Goal: Task Accomplishment & Management: Use online tool/utility

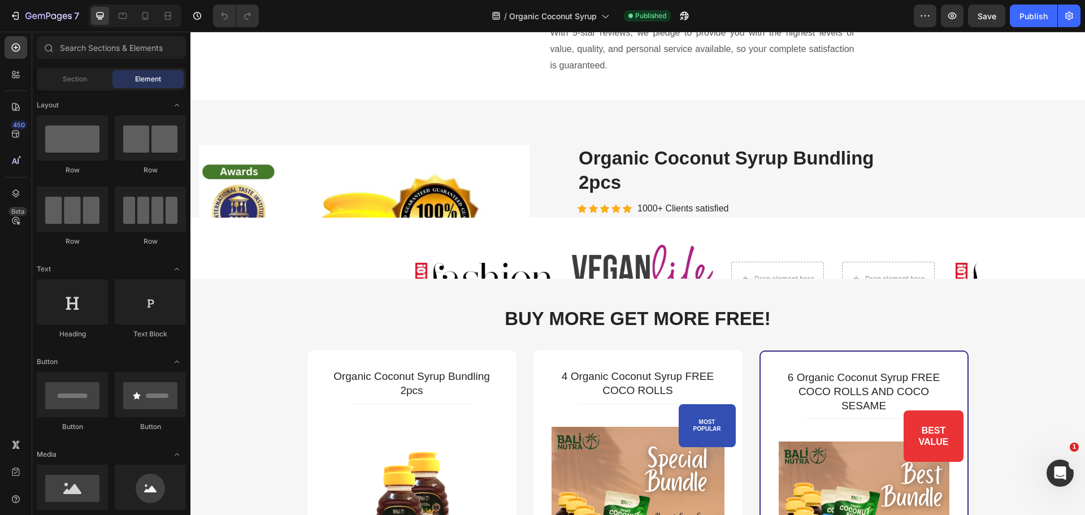
scroll to position [1922, 0]
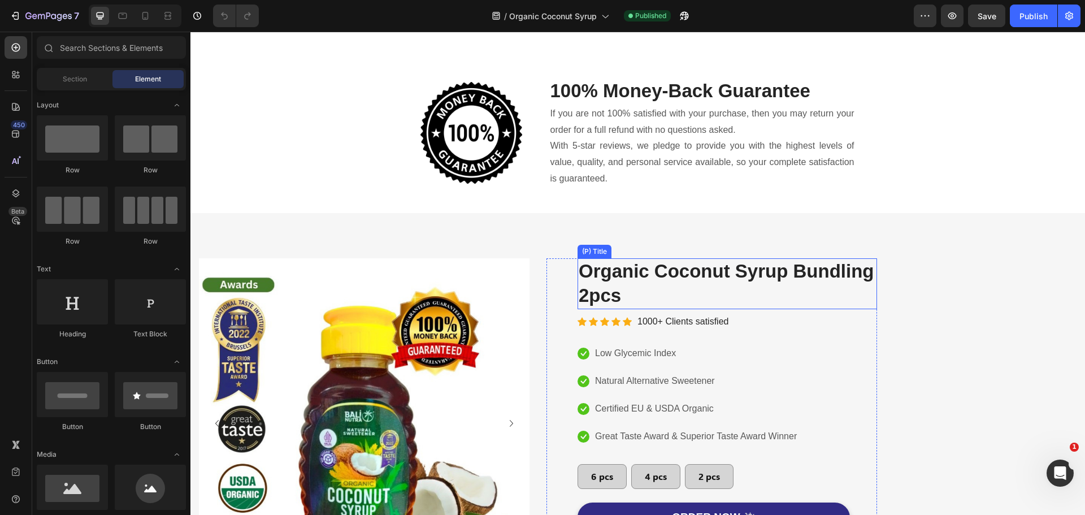
click at [665, 273] on h2 "organic coconut syrup bundling 2pcs" at bounding box center [728, 283] width 300 height 51
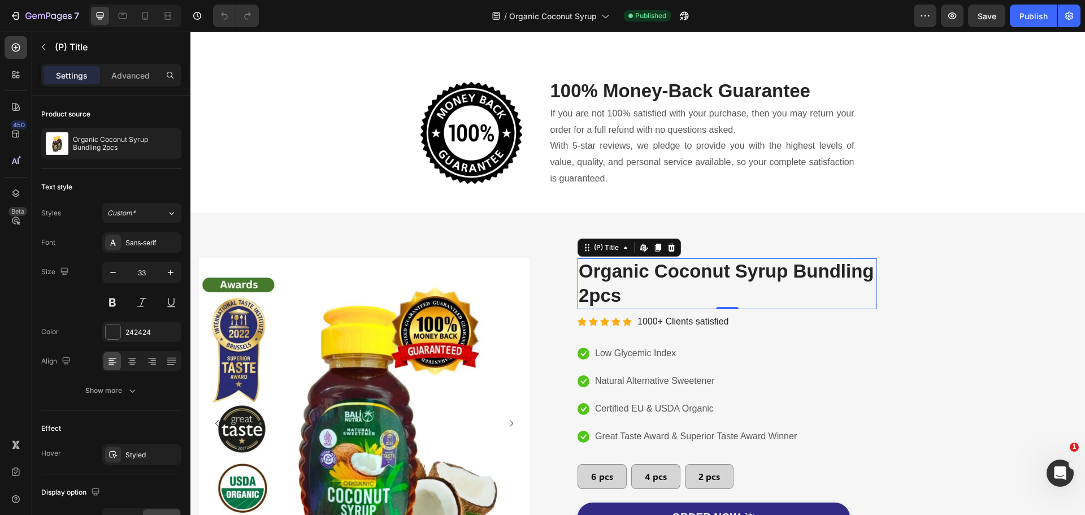
click at [610, 309] on h2 "organic coconut syrup bundling 2pcs" at bounding box center [728, 283] width 300 height 51
click at [156, 146] on div at bounding box center [166, 144] width 32 height 32
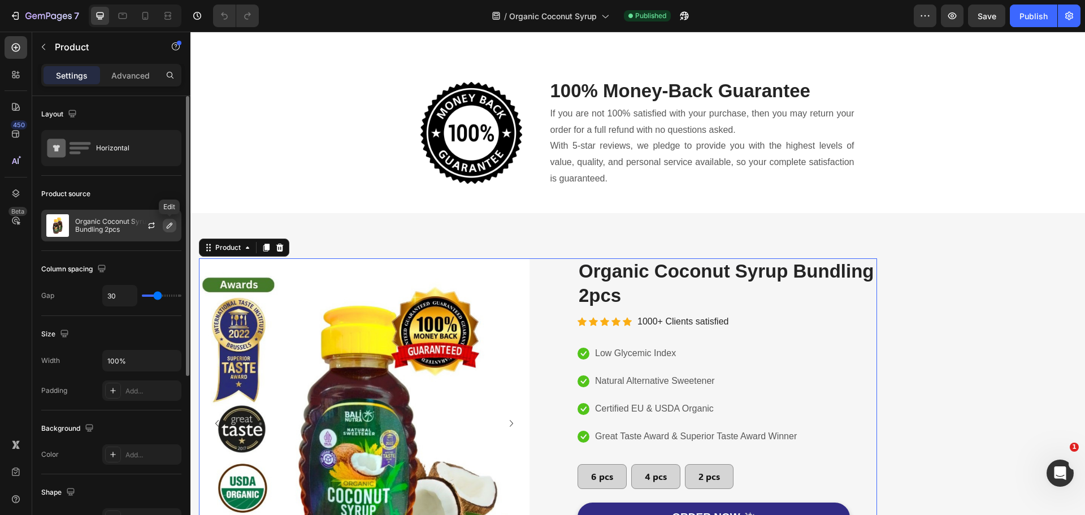
click at [173, 227] on icon "button" at bounding box center [169, 225] width 9 height 9
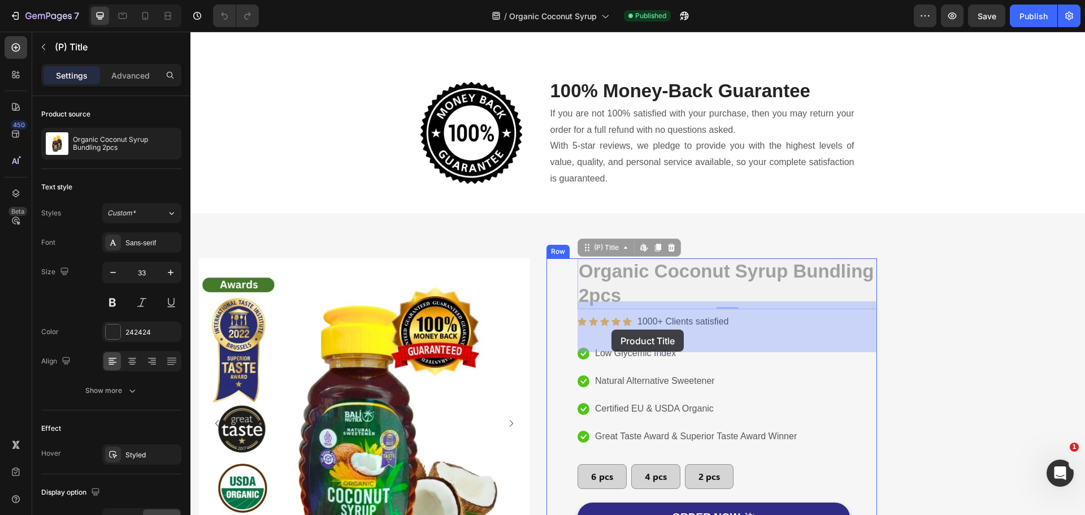
drag, startPoint x: 581, startPoint y: 313, endPoint x: 612, endPoint y: 330, distance: 35.1
drag, startPoint x: 628, startPoint y: 340, endPoint x: 605, endPoint y: 332, distance: 24.5
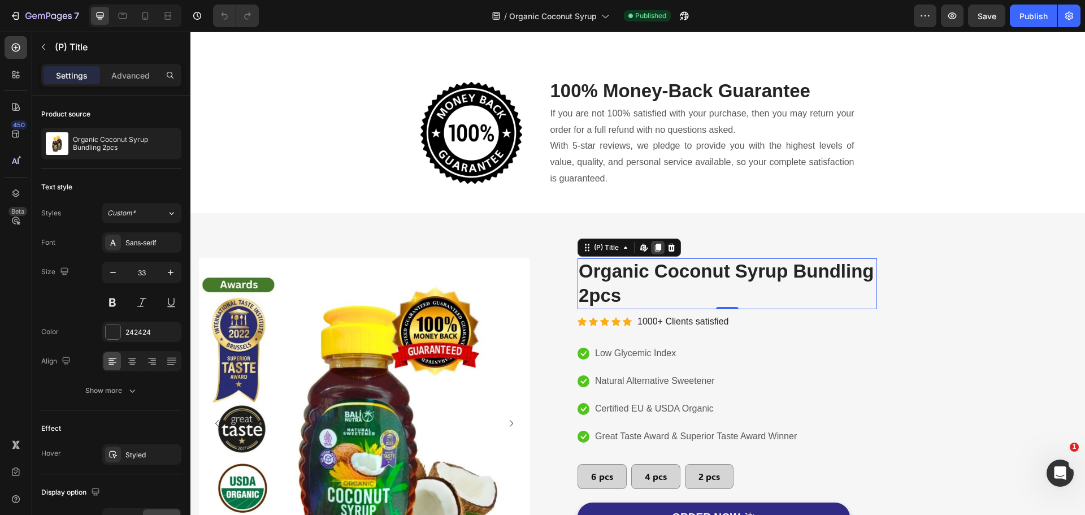
click at [658, 252] on icon at bounding box center [658, 248] width 6 height 8
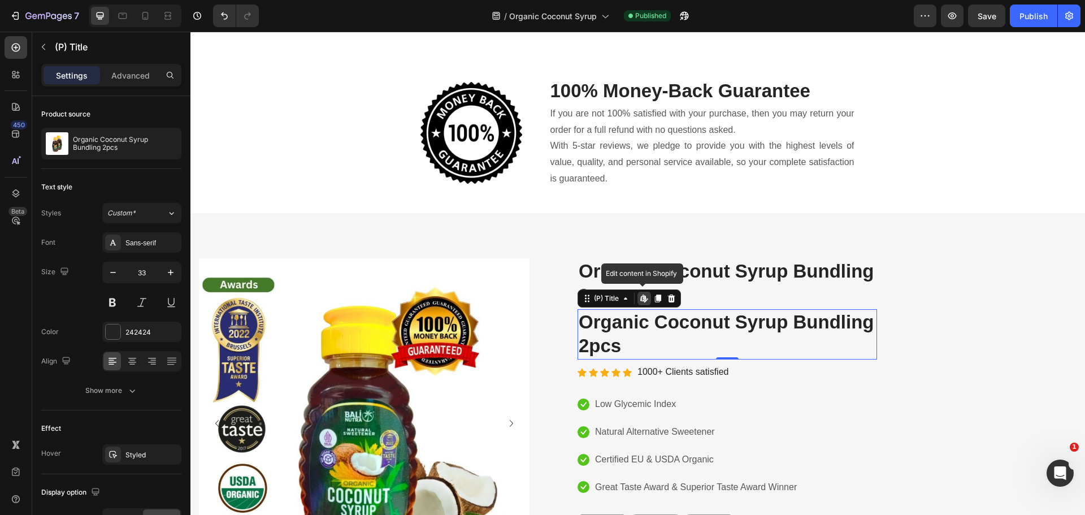
click at [644, 301] on icon at bounding box center [642, 297] width 5 height 7
click at [675, 302] on icon at bounding box center [671, 298] width 7 height 8
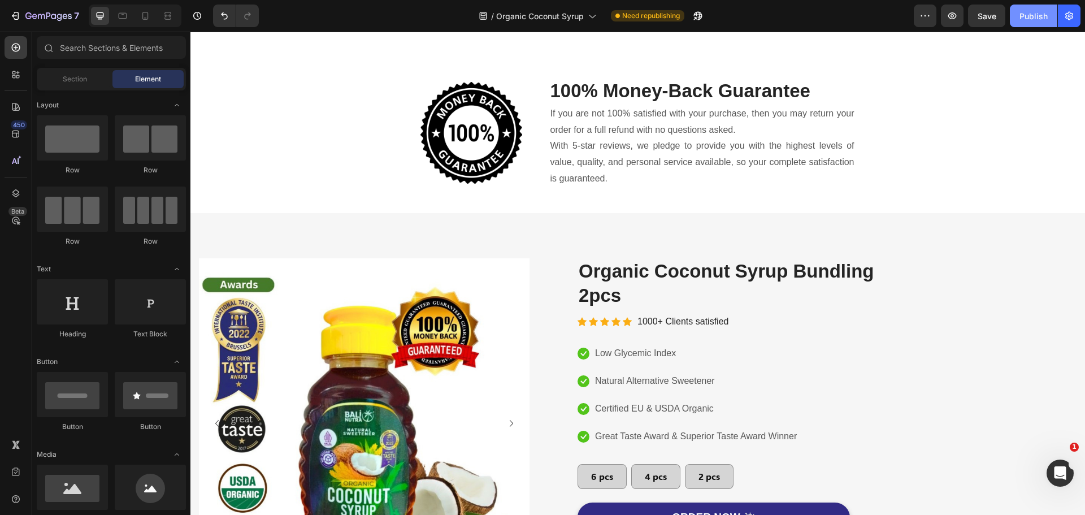
click at [1033, 12] on div "Publish" at bounding box center [1034, 16] width 28 height 12
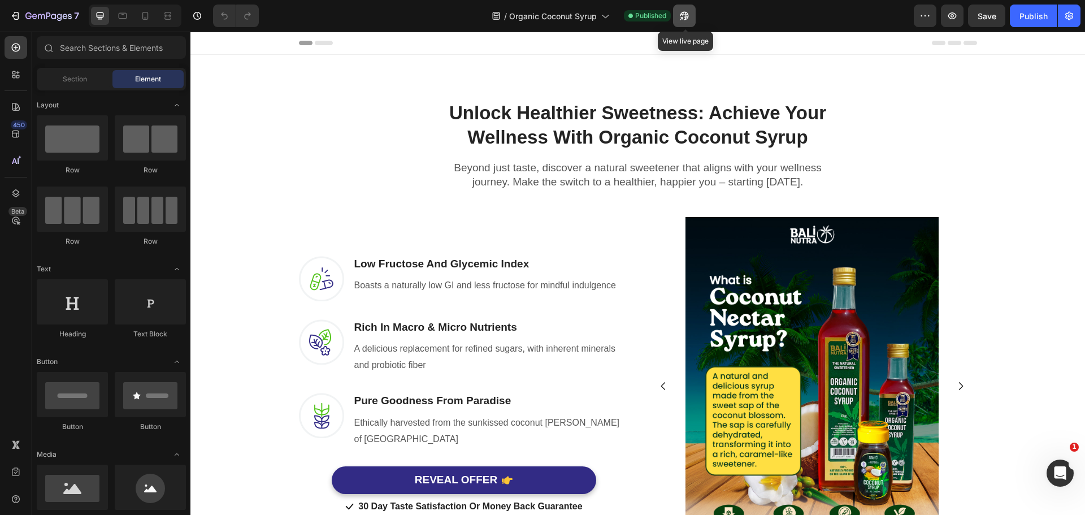
click at [690, 17] on icon "button" at bounding box center [684, 15] width 11 height 11
